Goal: Information Seeking & Learning: Learn about a topic

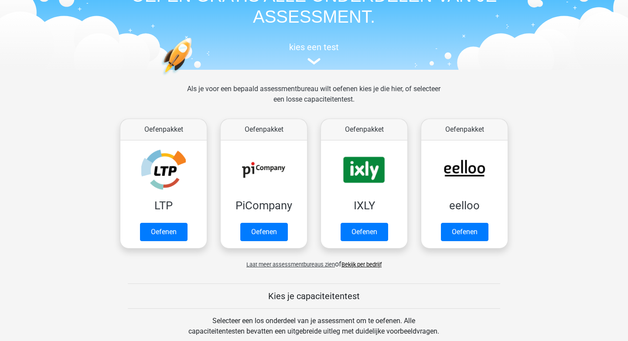
scroll to position [48, 0]
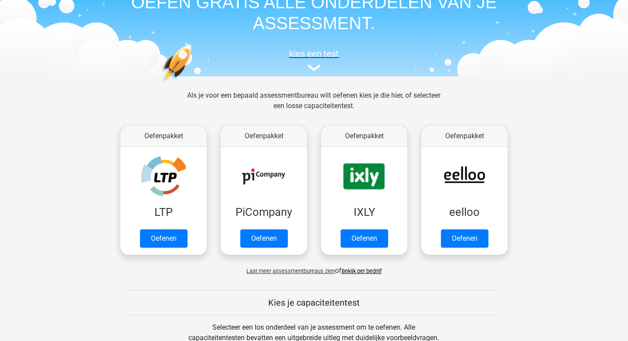
click at [313, 65] on img at bounding box center [313, 68] width 13 height 7
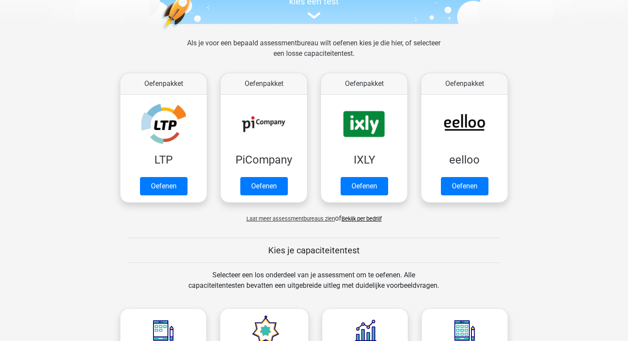
scroll to position [100, 0]
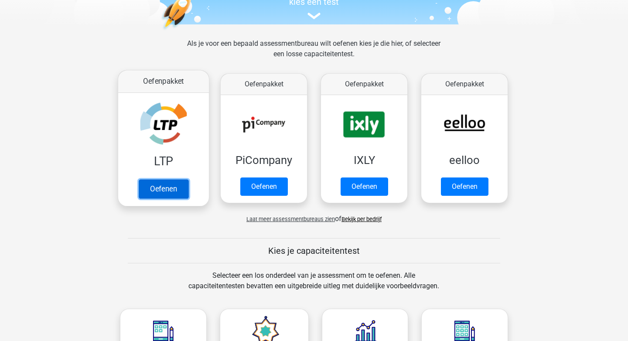
click at [160, 191] on link "Oefenen" at bounding box center [164, 188] width 50 height 19
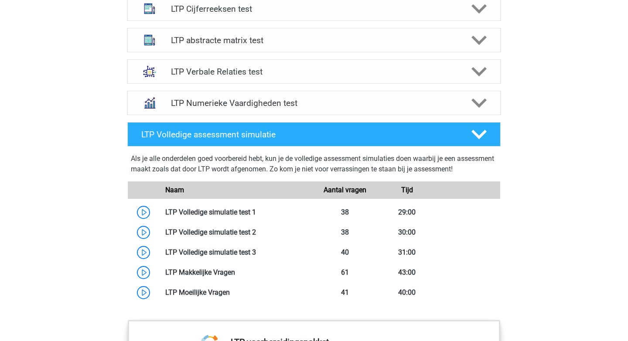
scroll to position [597, 0]
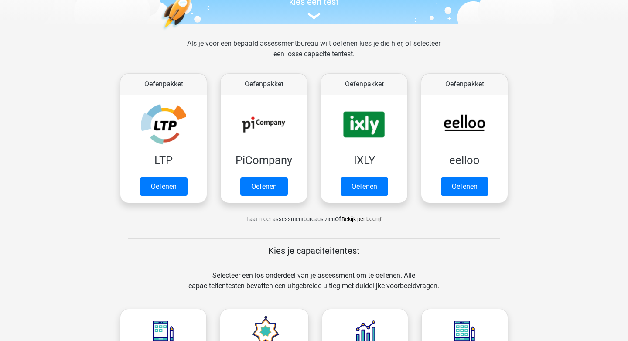
scroll to position [48, 0]
